Goal: Information Seeking & Learning: Learn about a topic

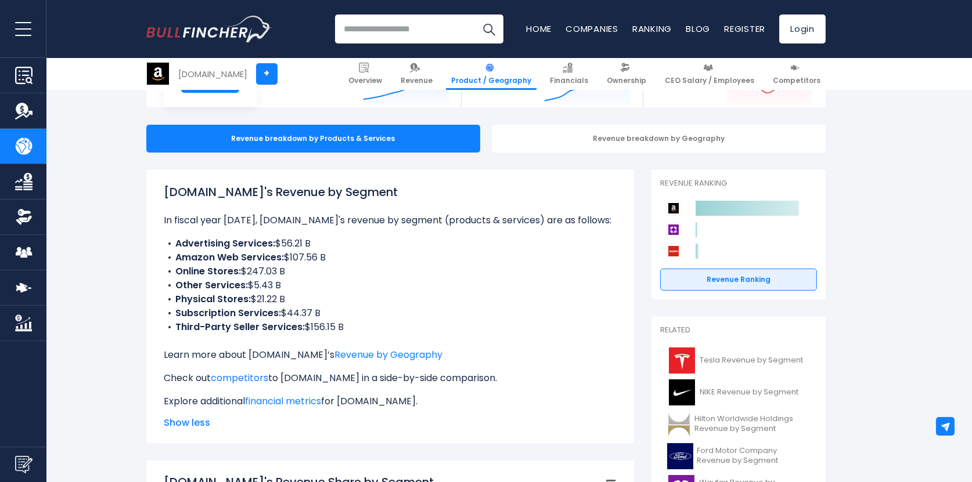
drag, startPoint x: 340, startPoint y: 275, endPoint x: 338, endPoint y: 262, distance: 12.3
click at [338, 262] on ul "Advertising Services: $56.21 B Amazon Web Services: $107.56 B Online Stores: $2…" at bounding box center [390, 286] width 453 height 98
click at [338, 262] on li "Amazon Web Services: $107.56 B" at bounding box center [390, 258] width 453 height 14
drag, startPoint x: 338, startPoint y: 262, endPoint x: 324, endPoint y: 274, distance: 18.6
click at [324, 274] on ul "Advertising Services: $56.21 B Amazon Web Services: $107.56 B Online Stores: $2…" at bounding box center [390, 286] width 453 height 98
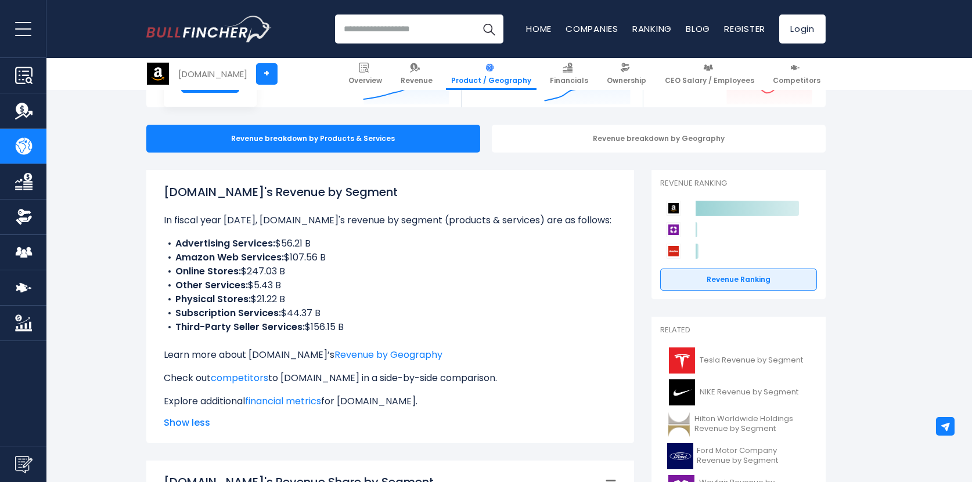
click at [324, 274] on li "Online Stores: $247.03 B" at bounding box center [390, 272] width 453 height 14
drag, startPoint x: 301, startPoint y: 266, endPoint x: 310, endPoint y: 264, distance: 9.2
click at [310, 264] on ul "Advertising Services: $56.21 B Amazon Web Services: $107.56 B Online Stores: $2…" at bounding box center [390, 286] width 453 height 98
click at [343, 305] on li "Physical Stores: $21.22 B" at bounding box center [390, 300] width 453 height 14
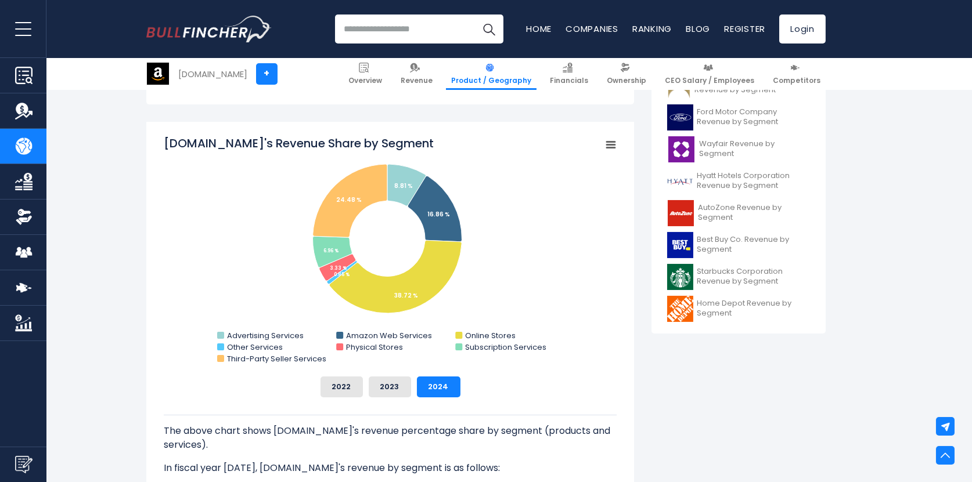
scroll to position [424, 0]
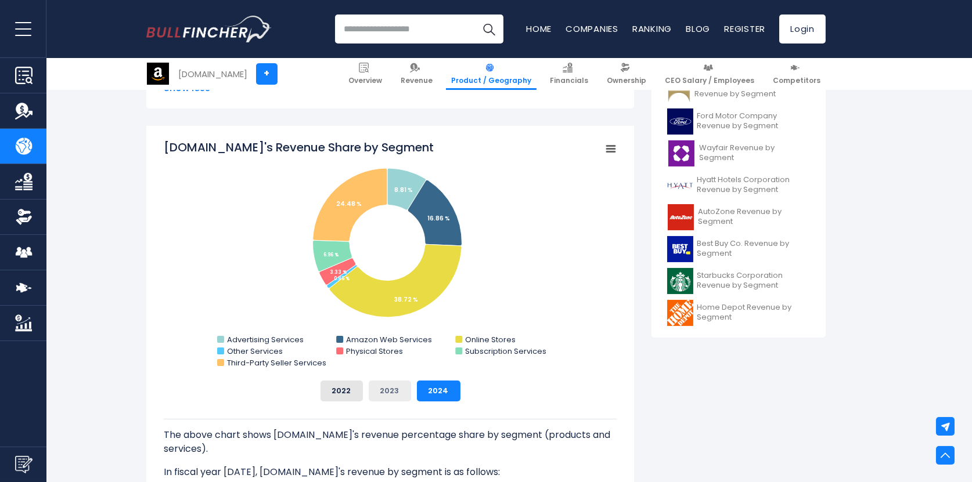
click at [387, 399] on button "2023" at bounding box center [390, 391] width 42 height 21
click at [391, 386] on button "2023" at bounding box center [390, 391] width 42 height 21
click at [345, 394] on button "2022" at bounding box center [341, 391] width 42 height 21
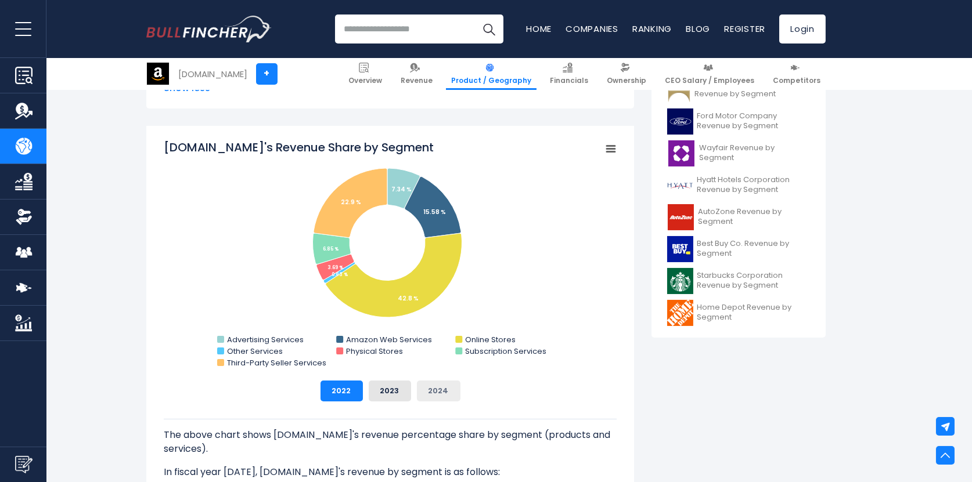
click at [439, 397] on button "2024" at bounding box center [439, 391] width 44 height 21
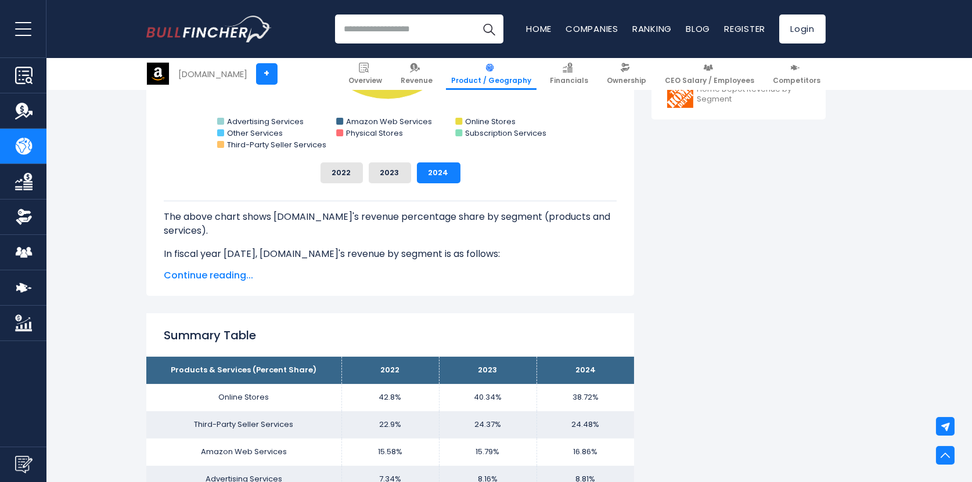
scroll to position [1194, 0]
